Goal: Task Accomplishment & Management: Use online tool/utility

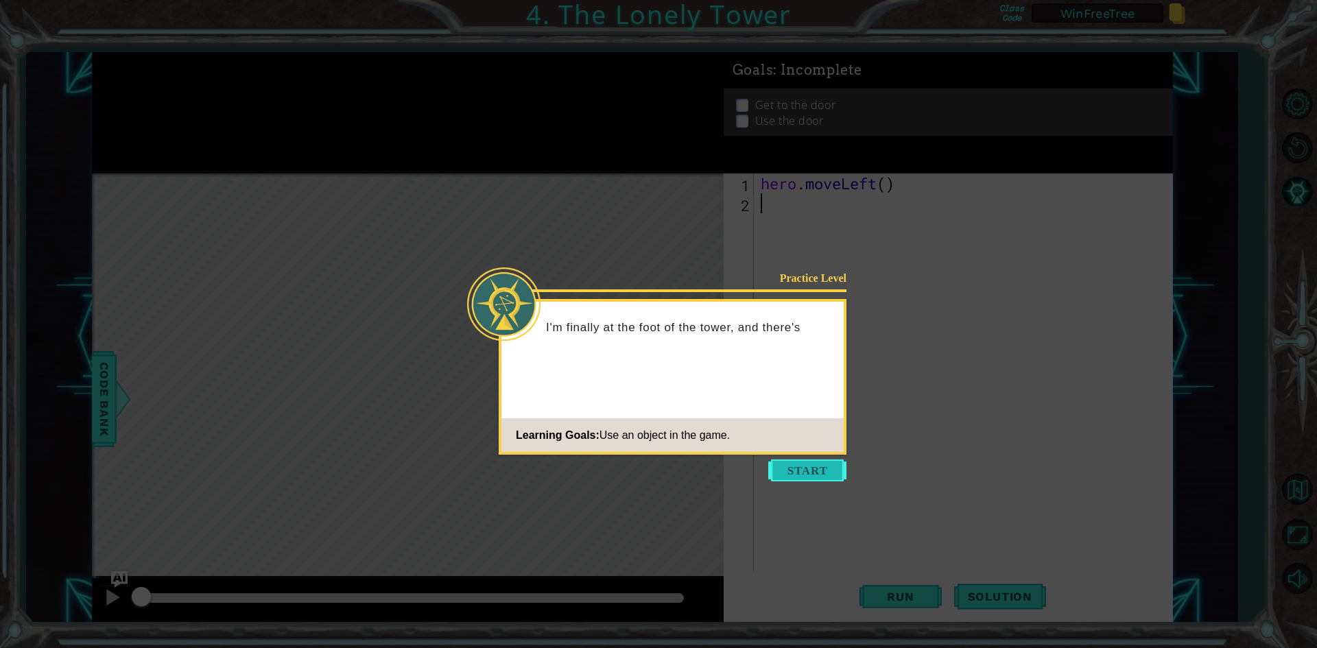
click at [807, 473] on button "Start" at bounding box center [807, 471] width 78 height 22
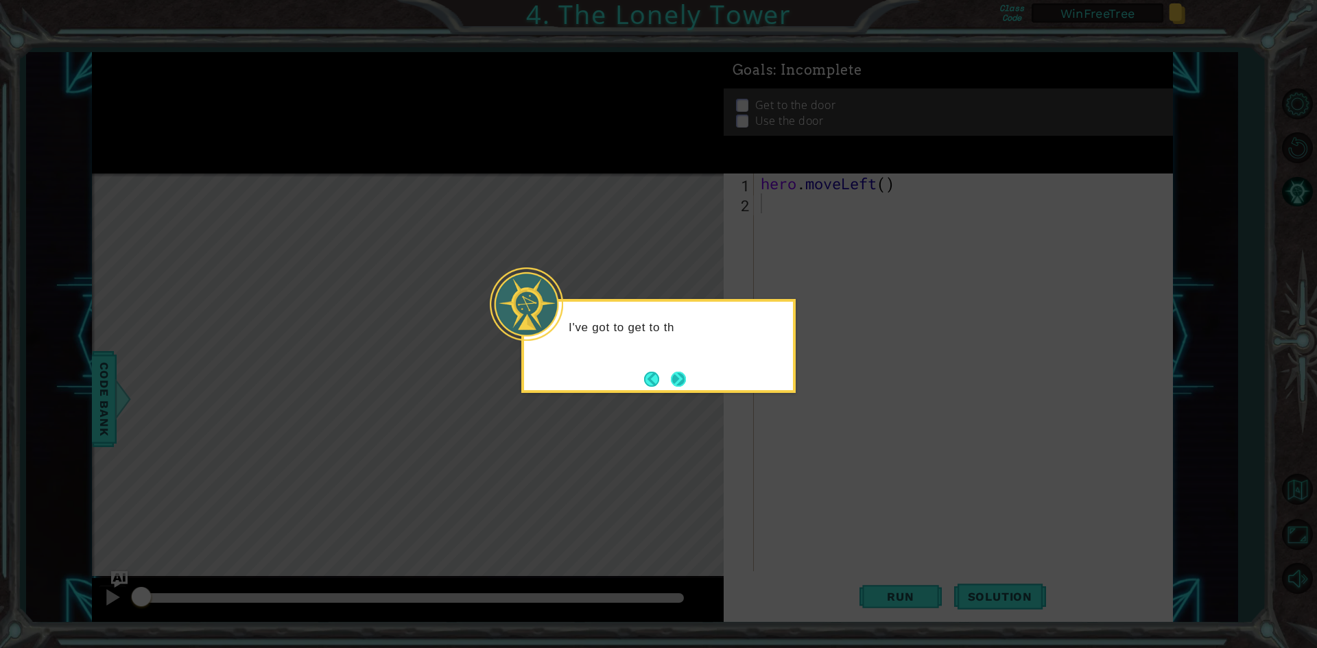
click at [680, 373] on button "Next" at bounding box center [678, 379] width 15 height 15
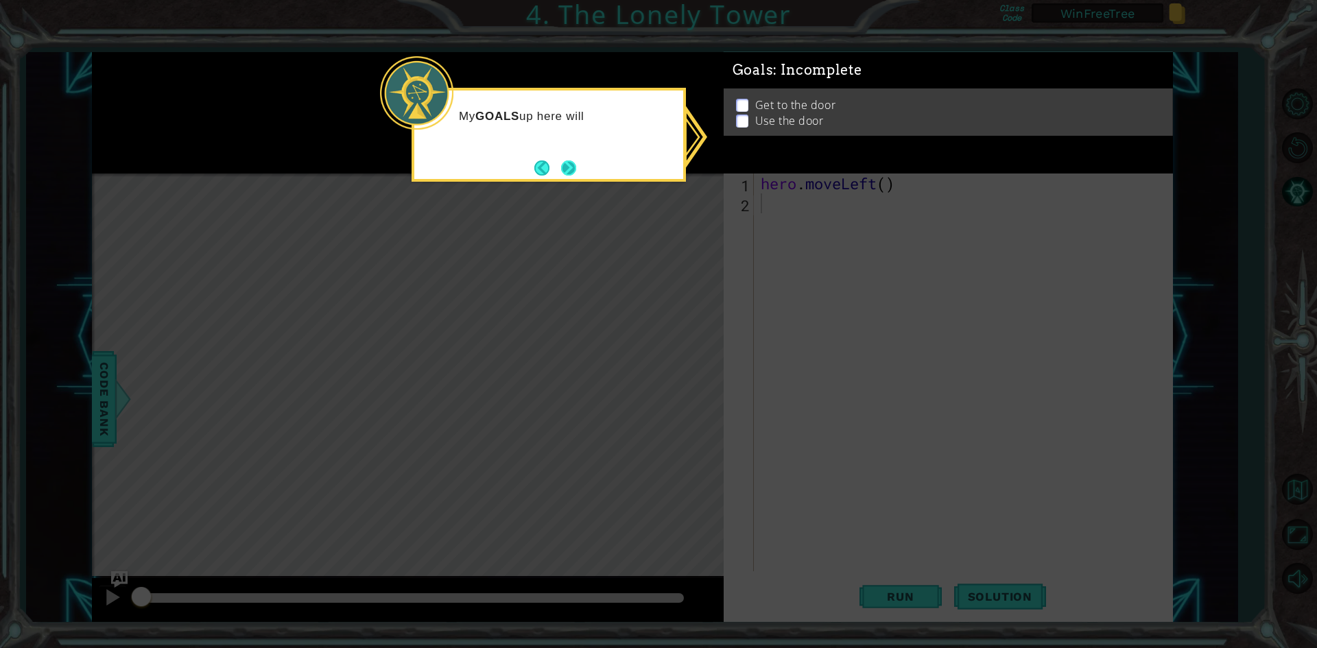
click at [568, 166] on button "Next" at bounding box center [568, 168] width 15 height 15
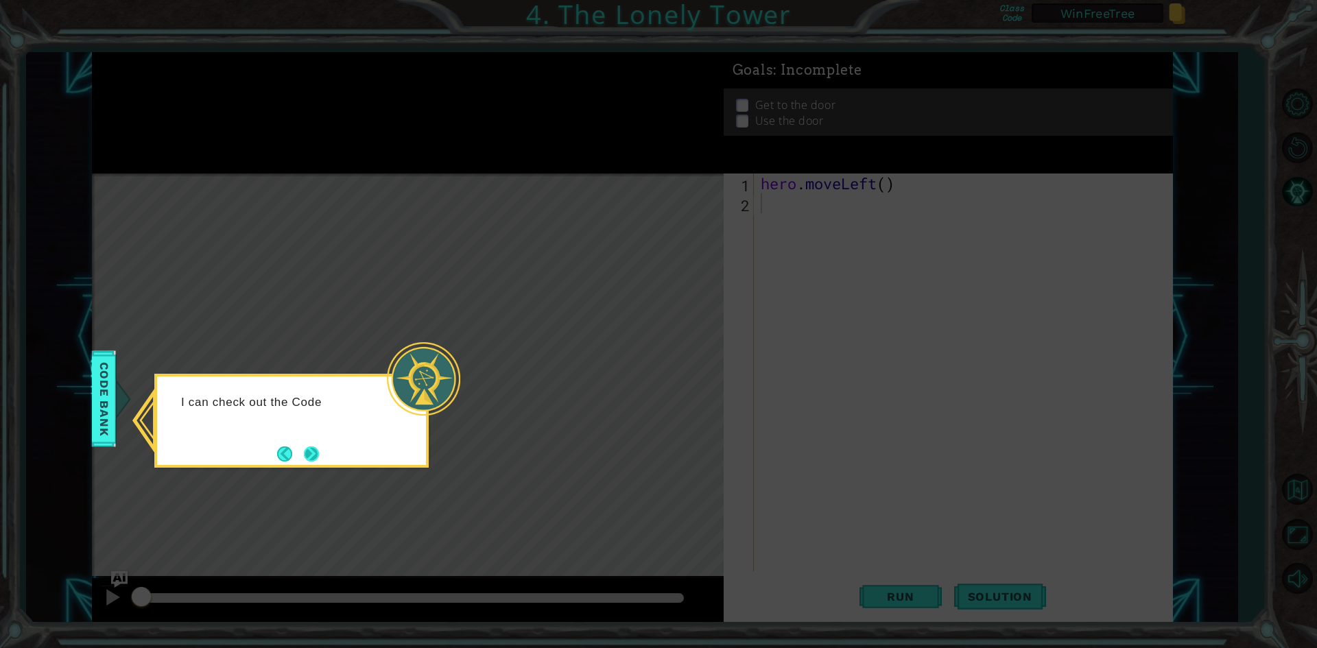
click at [307, 452] on button "Next" at bounding box center [311, 454] width 15 height 15
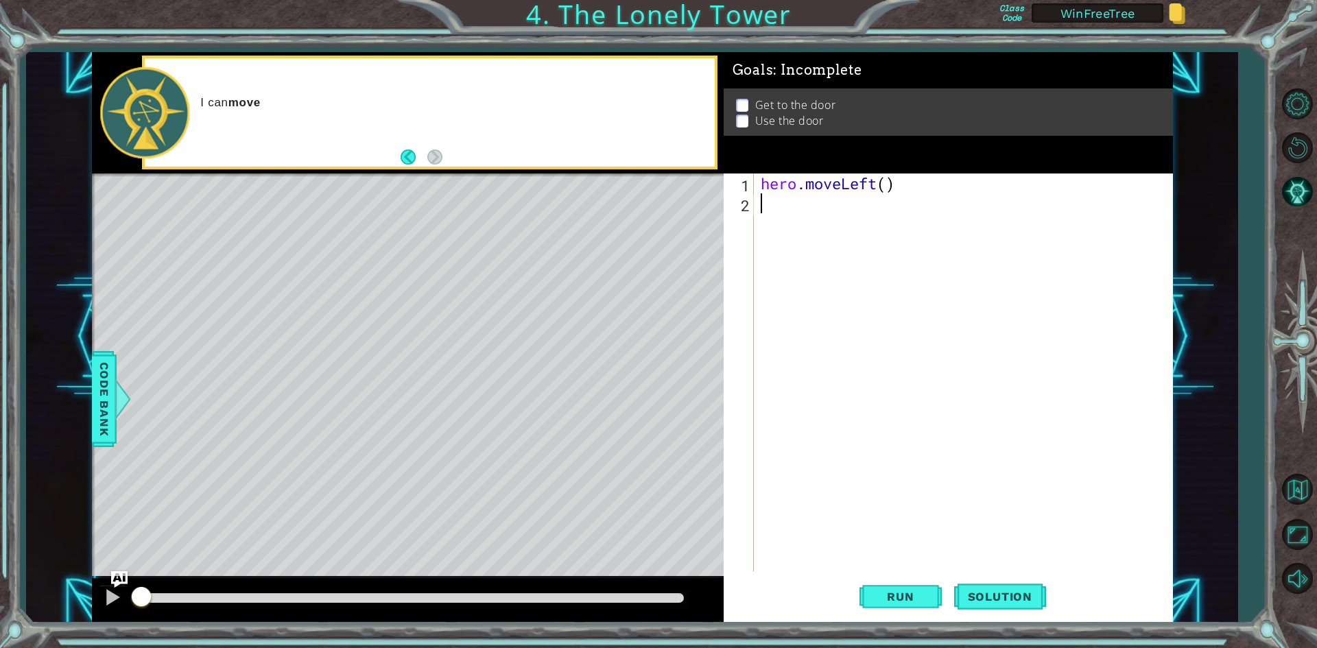
click at [913, 233] on div "hero . moveLeft ( )" at bounding box center [966, 393] width 417 height 438
type textarea "door="door""
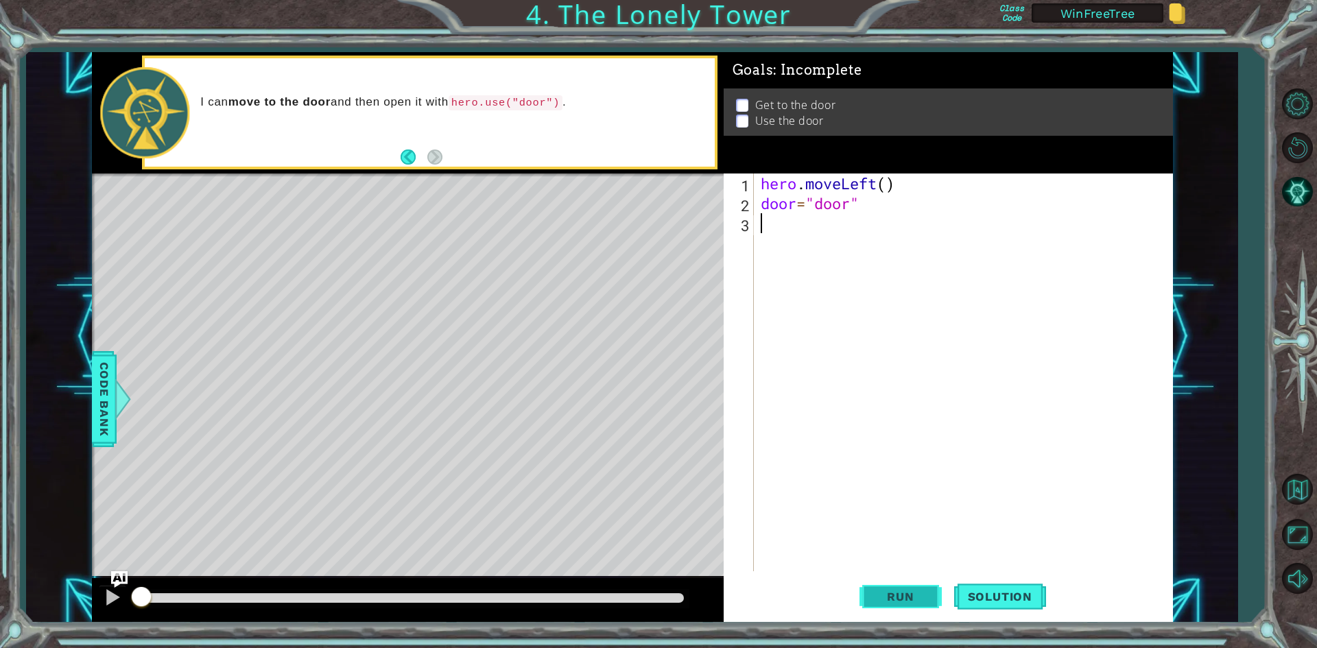
click at [899, 595] on span "Run" at bounding box center [900, 597] width 54 height 14
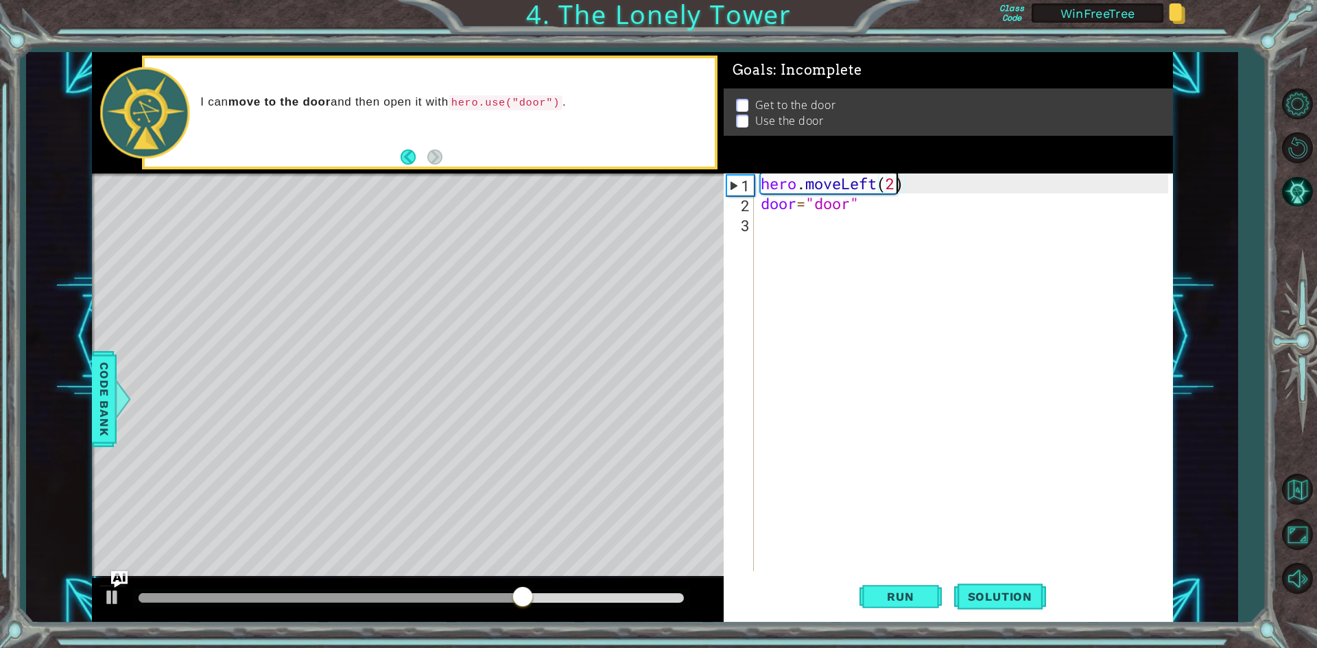
scroll to position [0, 4]
type textarea "door="door""
type textarea "he"
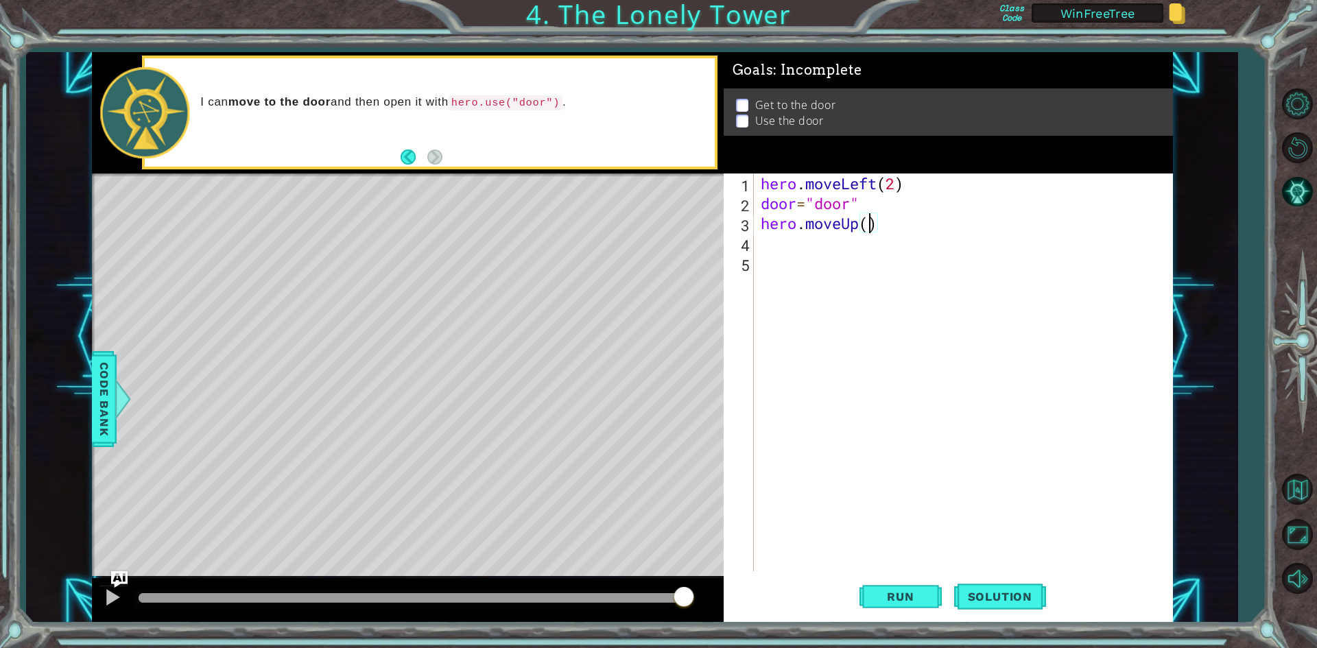
type textarea "hero.moveUp(2)"
click at [892, 240] on div "hero . moveLeft ( 2 ) door = "door" hero . moveUp ( 2 )" at bounding box center [966, 393] width 417 height 438
type textarea "ri"
type textarea "hero.moveRight(2)"
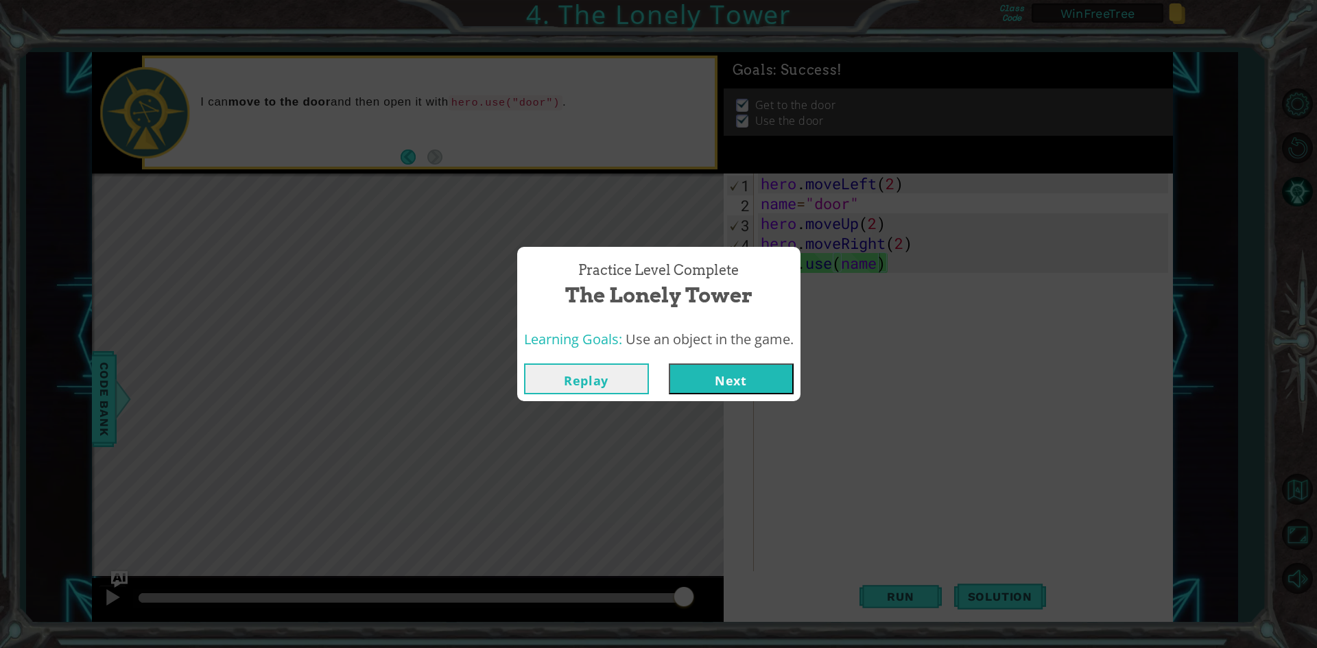
click at [608, 386] on button "Replay" at bounding box center [586, 379] width 125 height 31
click at [612, 383] on button "Replay" at bounding box center [586, 379] width 125 height 31
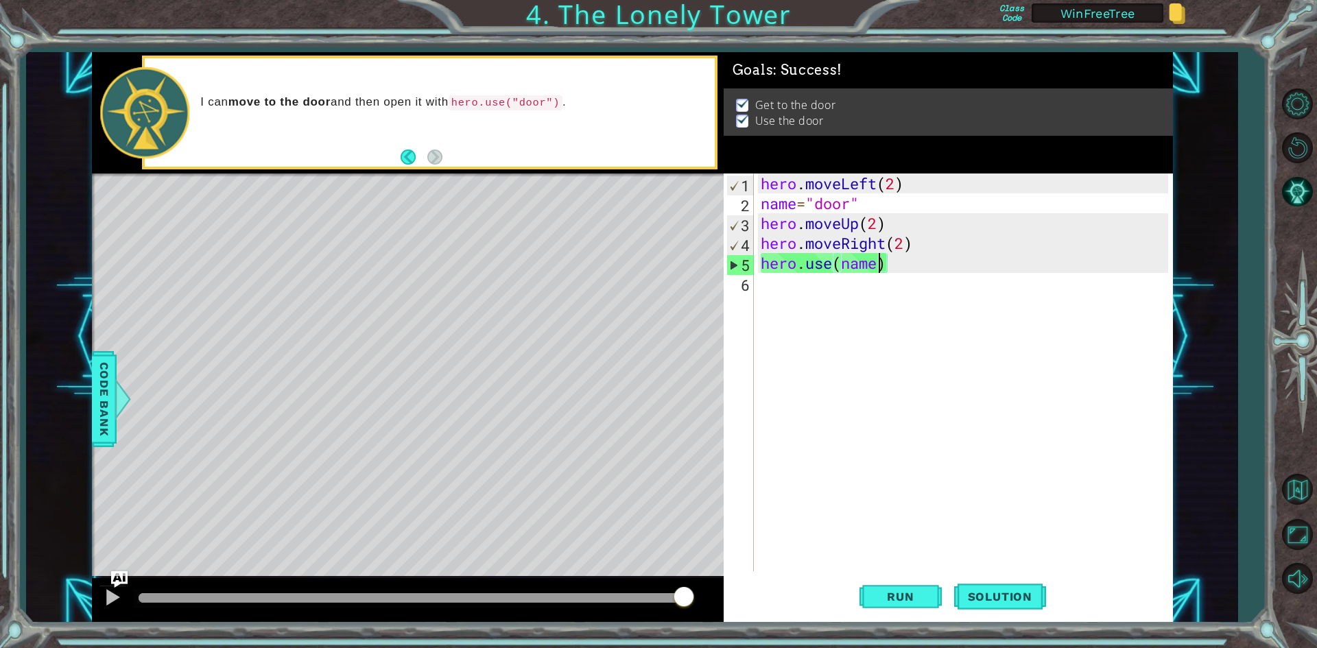
click at [778, 206] on div "hero . moveLeft ( 2 ) name = "door" hero . moveUp ( 2 ) hero . moveRight ( 2 ) …" at bounding box center [966, 393] width 417 height 438
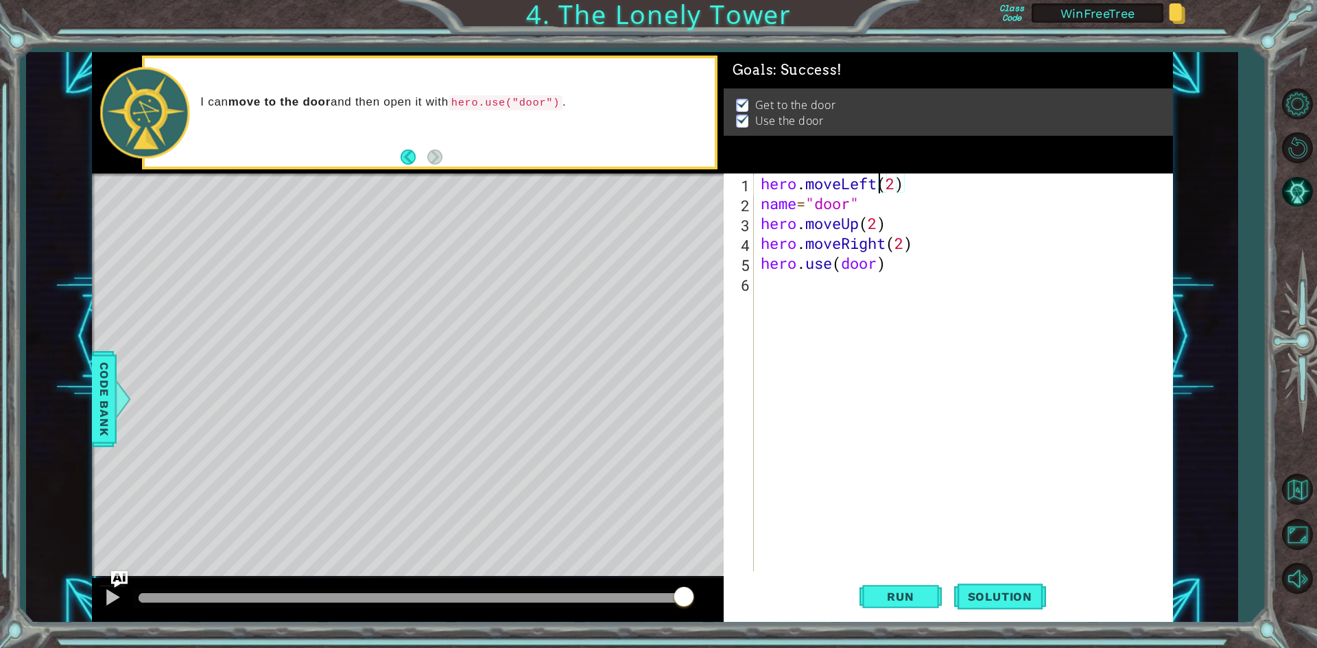
type textarea "name="door""
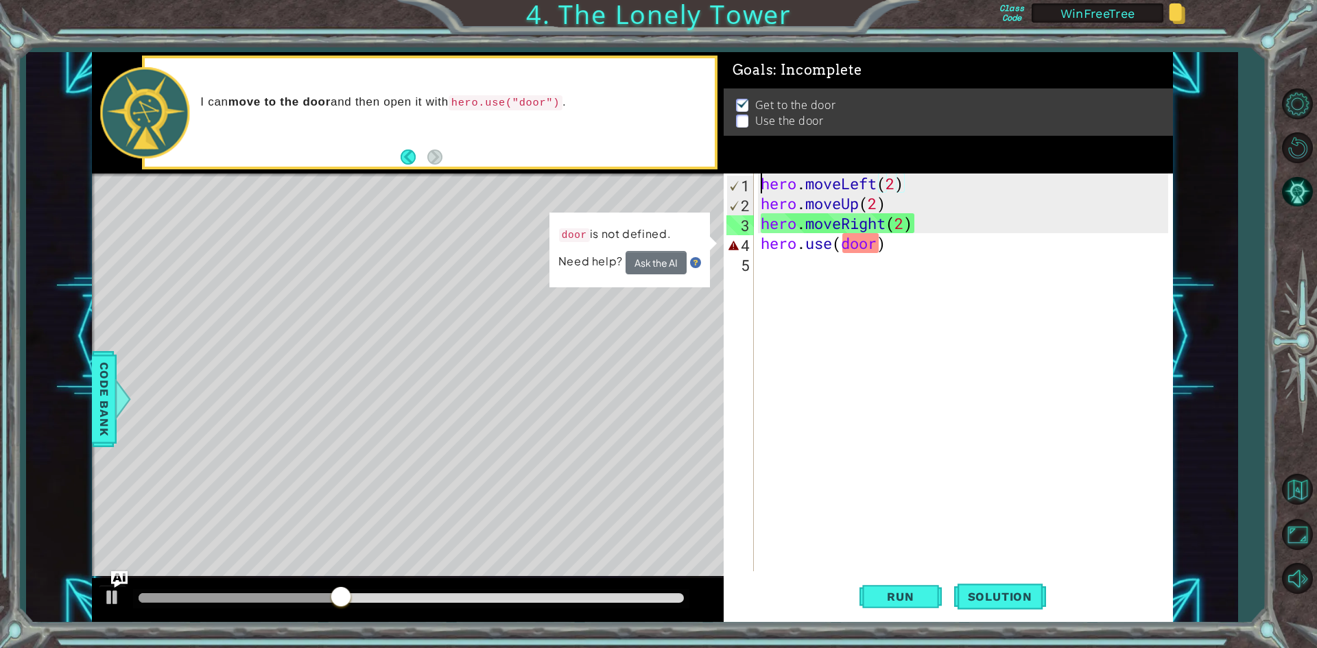
click at [761, 189] on div "hero . moveLeft ( 2 ) hero . moveUp ( 2 ) hero . moveRight ( 2 ) hero . use ( d…" at bounding box center [966, 393] width 417 height 438
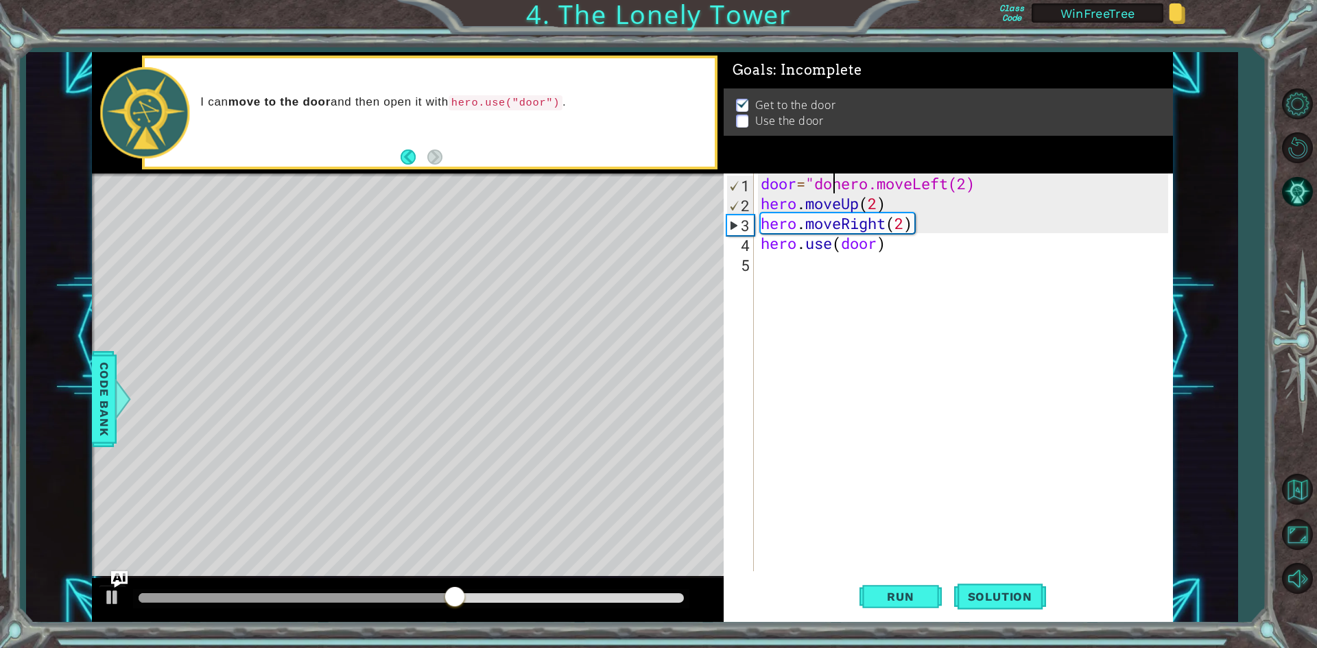
scroll to position [0, 4]
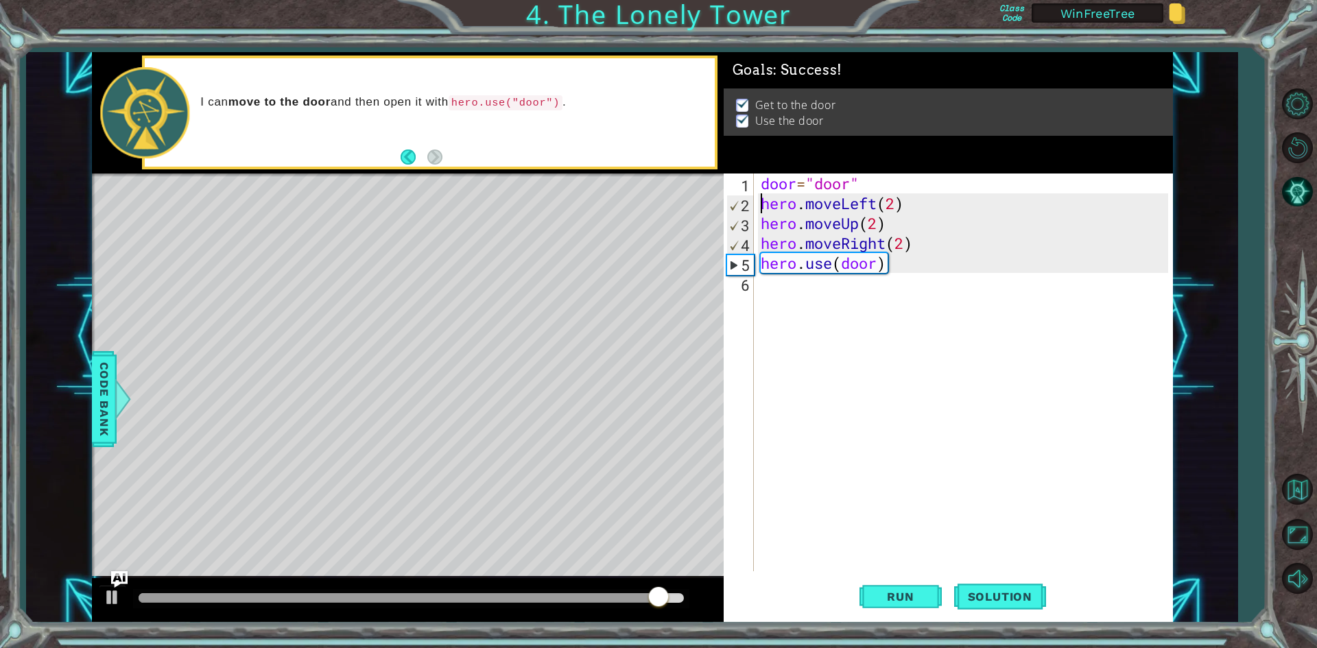
type textarea "hero.moveLeft(2)"
